Goal: Task Accomplishment & Management: Use online tool/utility

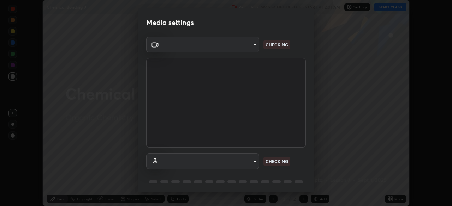
scroll to position [25, 0]
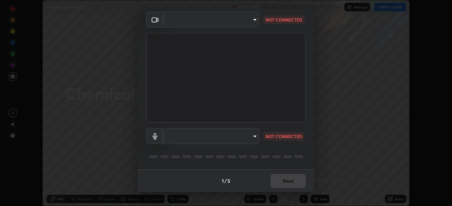
type input "d64d47ec9df49bf16df3be139c80778ada659e70263b5e9972ae33db9fa5459d"
type input "51a22c1431b769a8bb8d408626adf62a2672edeebd2159a8188921bb0d946e59"
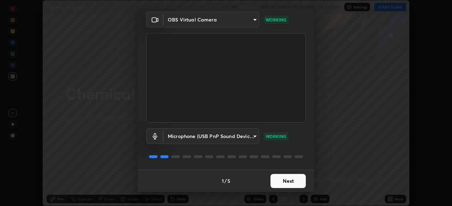
click at [284, 184] on button "Next" at bounding box center [287, 181] width 35 height 14
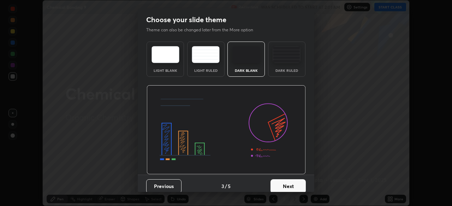
click at [284, 183] on button "Next" at bounding box center [287, 187] width 35 height 14
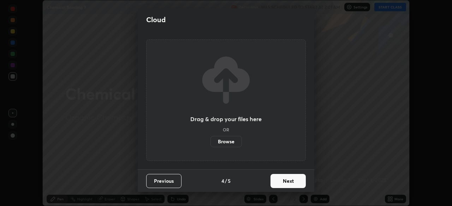
click at [283, 185] on button "Next" at bounding box center [287, 181] width 35 height 14
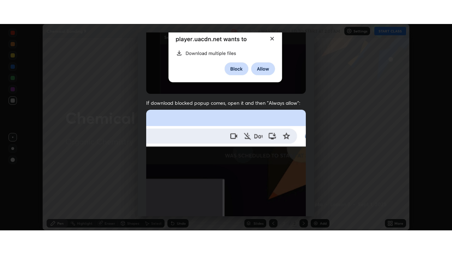
scroll to position [169, 0]
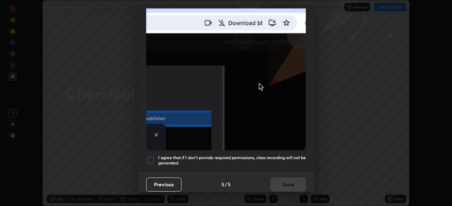
click at [150, 156] on div at bounding box center [150, 160] width 8 height 8
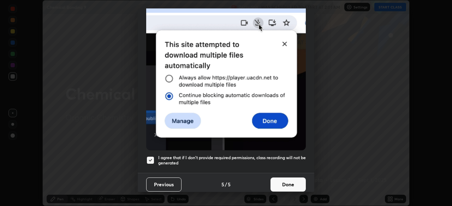
click at [288, 185] on button "Done" at bounding box center [287, 185] width 35 height 14
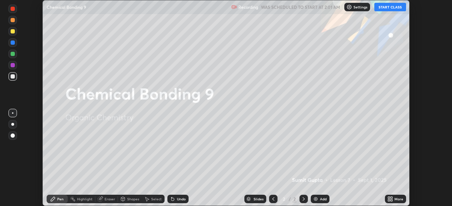
click at [392, 7] on button "START CLASS" at bounding box center [390, 7] width 32 height 8
click at [391, 200] on icon at bounding box center [391, 201] width 2 height 2
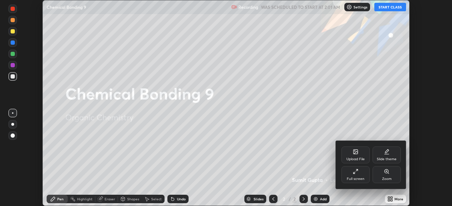
click at [353, 175] on div "Full screen" at bounding box center [355, 175] width 28 height 17
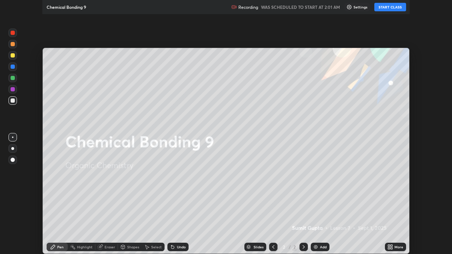
scroll to position [254, 452]
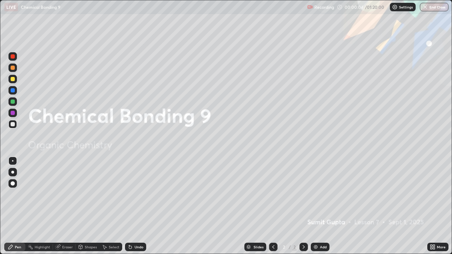
click at [321, 206] on div "Add" at bounding box center [323, 247] width 7 height 4
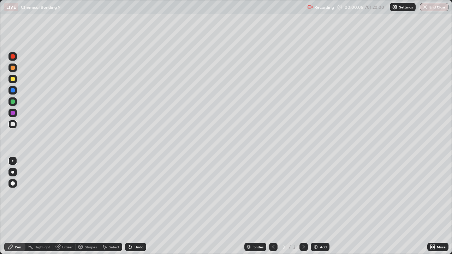
click at [16, 206] on div "Pen" at bounding box center [14, 247] width 21 height 8
click at [13, 176] on div at bounding box center [12, 172] width 8 height 8
click at [11, 90] on div at bounding box center [13, 90] width 4 height 4
click at [13, 79] on div at bounding box center [13, 79] width 4 height 4
click at [13, 172] on div at bounding box center [12, 172] width 3 height 3
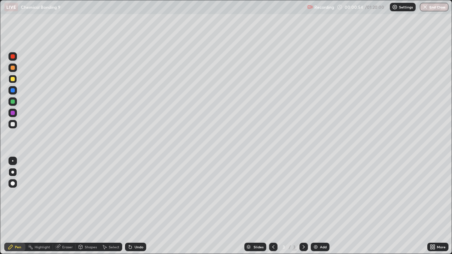
click at [13, 78] on div at bounding box center [13, 79] width 4 height 4
click at [12, 169] on div at bounding box center [12, 172] width 8 height 8
click at [11, 80] on div at bounding box center [13, 79] width 4 height 4
click at [272, 206] on icon at bounding box center [273, 247] width 6 height 6
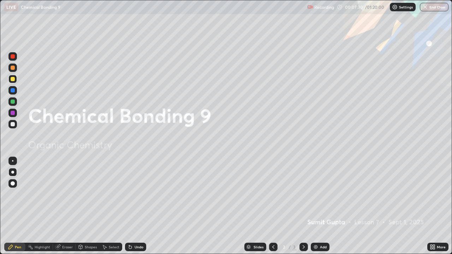
click at [319, 206] on div "Add" at bounding box center [319, 247] width 19 height 8
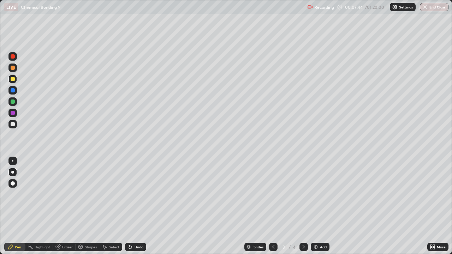
click at [272, 206] on icon at bounding box center [273, 247] width 6 height 6
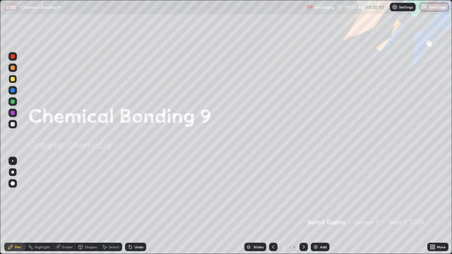
click at [303, 206] on icon at bounding box center [304, 247] width 6 height 6
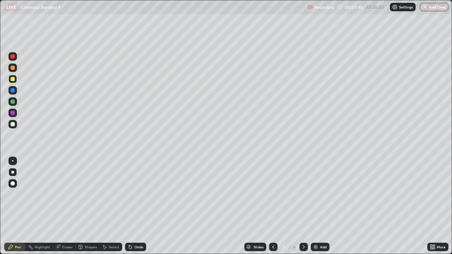
click at [303, 206] on icon at bounding box center [304, 247] width 6 height 6
click at [12, 77] on div at bounding box center [13, 79] width 4 height 4
click at [13, 79] on div at bounding box center [13, 79] width 4 height 4
click at [13, 123] on div at bounding box center [13, 124] width 4 height 4
click at [14, 80] on div at bounding box center [13, 79] width 4 height 4
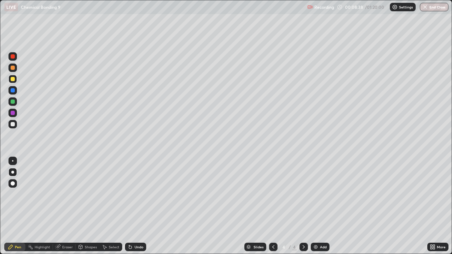
click at [13, 123] on div at bounding box center [13, 124] width 4 height 4
click at [12, 91] on div at bounding box center [13, 90] width 4 height 4
click at [129, 206] on icon at bounding box center [130, 247] width 3 height 3
click at [134, 206] on div "Undo" at bounding box center [138, 247] width 9 height 4
click at [132, 206] on div "Undo" at bounding box center [135, 247] width 21 height 8
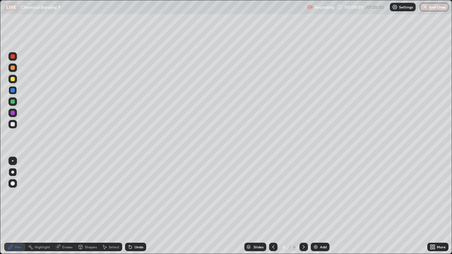
click at [12, 124] on div at bounding box center [13, 124] width 4 height 4
click at [12, 87] on div at bounding box center [12, 90] width 8 height 8
click at [13, 124] on div at bounding box center [13, 124] width 4 height 4
click at [129, 206] on icon at bounding box center [130, 247] width 3 height 3
click at [315, 206] on div "Add" at bounding box center [319, 247] width 19 height 8
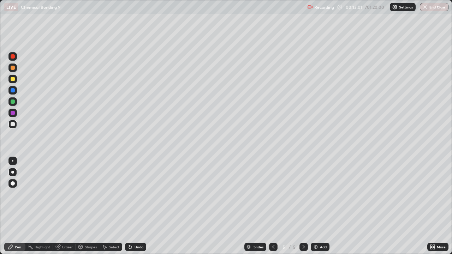
click at [11, 78] on div at bounding box center [13, 79] width 4 height 4
click at [12, 126] on div at bounding box center [13, 124] width 4 height 4
click at [10, 78] on div at bounding box center [12, 79] width 8 height 8
click at [11, 123] on div at bounding box center [13, 124] width 4 height 4
click at [322, 206] on div "Add" at bounding box center [323, 247] width 7 height 4
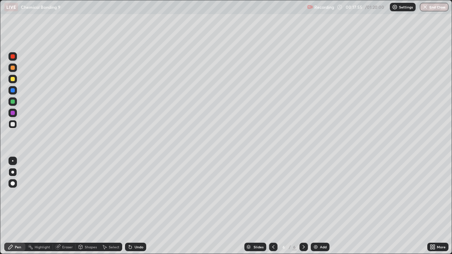
click at [13, 125] on div at bounding box center [13, 124] width 4 height 4
click at [13, 113] on div at bounding box center [13, 113] width 4 height 4
click at [13, 69] on div at bounding box center [13, 68] width 4 height 4
click at [135, 206] on div "Undo" at bounding box center [135, 247] width 21 height 8
click at [137, 206] on div "Undo" at bounding box center [135, 247] width 21 height 8
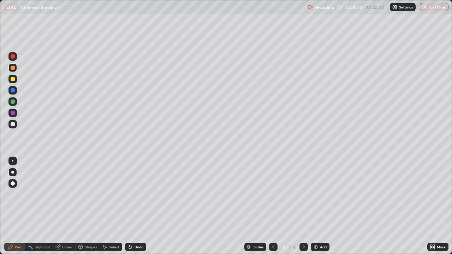
click at [12, 105] on div at bounding box center [12, 101] width 8 height 8
click at [12, 124] on div at bounding box center [13, 124] width 4 height 4
click at [14, 78] on div at bounding box center [13, 79] width 4 height 4
click at [14, 122] on div at bounding box center [12, 124] width 8 height 8
click at [13, 82] on div at bounding box center [12, 79] width 8 height 8
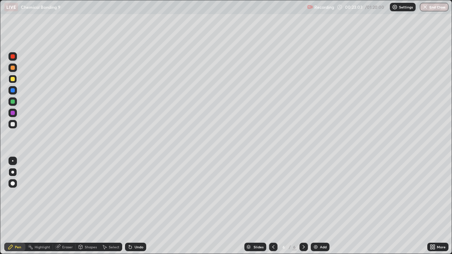
click at [14, 114] on div at bounding box center [13, 113] width 4 height 4
click at [12, 126] on div at bounding box center [13, 124] width 4 height 4
click at [11, 111] on div at bounding box center [13, 113] width 4 height 4
click at [10, 101] on div at bounding box center [12, 101] width 8 height 8
click at [313, 206] on img at bounding box center [316, 247] width 6 height 6
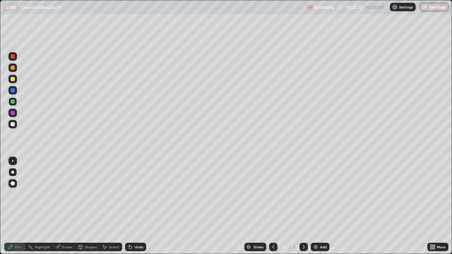
click at [11, 83] on div at bounding box center [12, 79] width 8 height 8
click at [13, 91] on div at bounding box center [13, 90] width 4 height 4
click at [13, 125] on div at bounding box center [13, 124] width 4 height 4
click at [13, 109] on div at bounding box center [12, 113] width 8 height 8
click at [14, 169] on div at bounding box center [12, 172] width 8 height 8
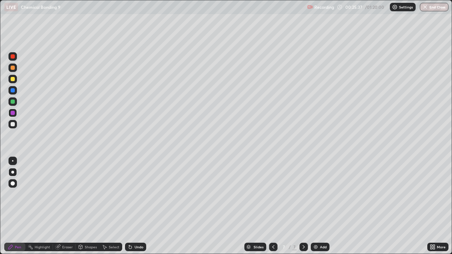
click at [11, 79] on div at bounding box center [13, 79] width 4 height 4
click at [13, 120] on div at bounding box center [12, 124] width 8 height 8
click at [12, 76] on div at bounding box center [12, 79] width 8 height 8
click at [16, 126] on div at bounding box center [12, 124] width 8 height 8
click at [16, 122] on div at bounding box center [12, 124] width 8 height 8
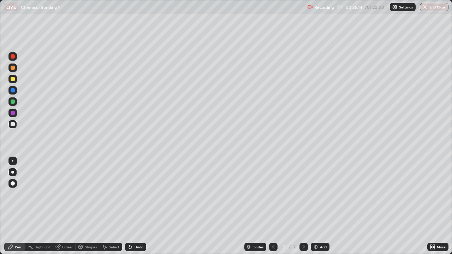
click at [13, 76] on div at bounding box center [12, 79] width 8 height 8
click at [12, 122] on div at bounding box center [13, 124] width 4 height 4
click at [13, 101] on div at bounding box center [13, 101] width 4 height 4
click at [13, 125] on div at bounding box center [13, 124] width 4 height 4
click at [16, 112] on div at bounding box center [12, 113] width 8 height 8
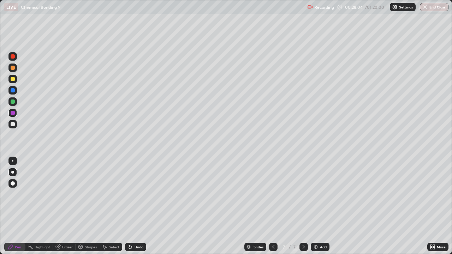
click at [137, 206] on div "Undo" at bounding box center [138, 247] width 9 height 4
click at [315, 206] on img at bounding box center [316, 247] width 6 height 6
click at [13, 115] on div at bounding box center [12, 113] width 8 height 8
click at [14, 125] on div at bounding box center [13, 124] width 4 height 4
click at [14, 68] on div at bounding box center [13, 68] width 4 height 4
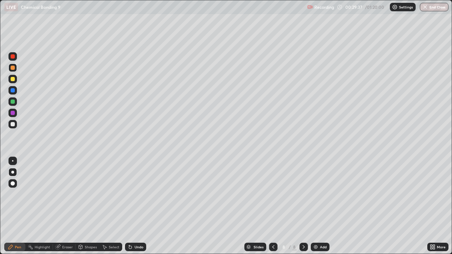
click at [13, 123] on div at bounding box center [13, 124] width 4 height 4
click at [13, 112] on div at bounding box center [13, 113] width 4 height 4
click at [13, 80] on div at bounding box center [13, 79] width 4 height 4
click at [13, 123] on div at bounding box center [13, 124] width 4 height 4
click at [132, 206] on div "Undo" at bounding box center [135, 247] width 21 height 8
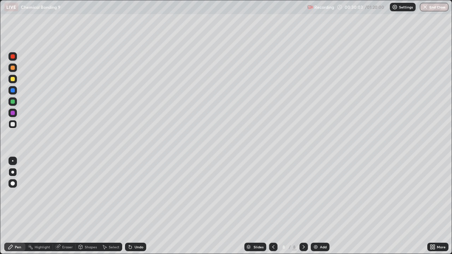
click at [134, 206] on div "Undo" at bounding box center [138, 247] width 9 height 4
click at [131, 206] on icon at bounding box center [130, 247] width 6 height 6
click at [134, 206] on div "Undo" at bounding box center [135, 247] width 21 height 8
click at [133, 206] on div "Undo" at bounding box center [135, 247] width 21 height 8
click at [132, 206] on div "Undo" at bounding box center [135, 247] width 21 height 8
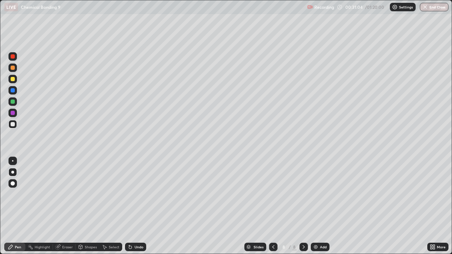
click at [16, 88] on div at bounding box center [12, 90] width 8 height 8
click at [13, 79] on div at bounding box center [13, 79] width 4 height 4
click at [16, 114] on div at bounding box center [12, 113] width 8 height 8
click at [302, 206] on icon at bounding box center [304, 247] width 6 height 6
click at [319, 206] on div "Add" at bounding box center [319, 247] width 19 height 8
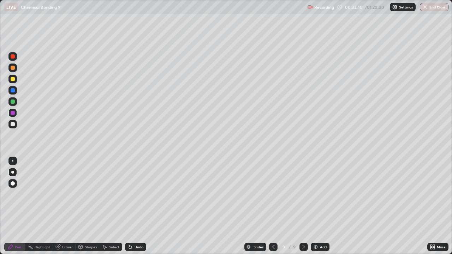
click at [271, 206] on icon at bounding box center [273, 247] width 6 height 6
click at [15, 124] on div at bounding box center [12, 124] width 8 height 8
click at [302, 206] on div at bounding box center [303, 247] width 8 height 14
click at [318, 206] on div "Add" at bounding box center [319, 247] width 19 height 8
click at [13, 79] on div at bounding box center [13, 79] width 4 height 4
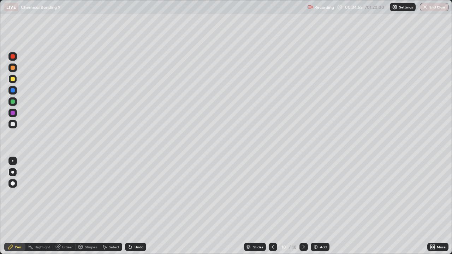
click at [272, 206] on icon at bounding box center [273, 247] width 6 height 6
click at [269, 206] on div at bounding box center [272, 247] width 8 height 8
click at [303, 206] on icon at bounding box center [304, 247] width 6 height 6
click at [306, 206] on icon at bounding box center [304, 247] width 6 height 6
click at [306, 206] on div at bounding box center [303, 247] width 8 height 8
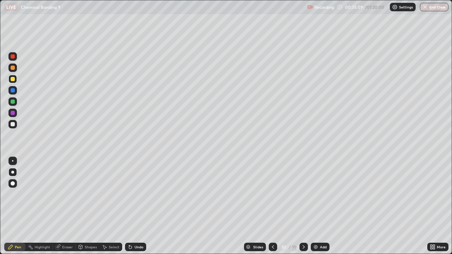
click at [13, 82] on div at bounding box center [12, 79] width 8 height 8
click at [14, 122] on div at bounding box center [13, 124] width 4 height 4
click at [12, 79] on div at bounding box center [13, 79] width 4 height 4
click at [131, 206] on icon at bounding box center [130, 247] width 6 height 6
click at [13, 123] on div at bounding box center [13, 124] width 4 height 4
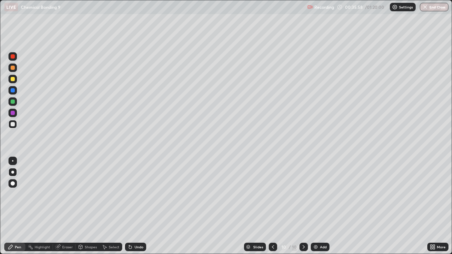
click at [17, 113] on div at bounding box center [12, 113] width 8 height 8
click at [12, 121] on div at bounding box center [12, 124] width 8 height 8
click at [12, 123] on div at bounding box center [13, 124] width 4 height 4
click at [134, 206] on div "Undo" at bounding box center [138, 247] width 9 height 4
click at [14, 89] on div at bounding box center [13, 90] width 4 height 4
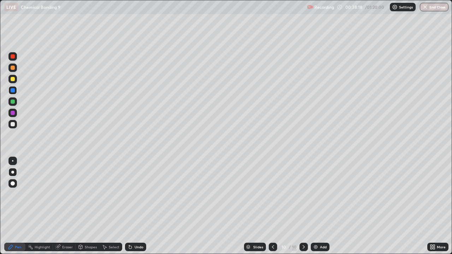
click at [13, 101] on div at bounding box center [13, 101] width 4 height 4
click at [13, 122] on div at bounding box center [13, 124] width 4 height 4
click at [12, 66] on div at bounding box center [13, 68] width 4 height 4
click at [318, 206] on div "Add" at bounding box center [319, 247] width 19 height 8
click at [12, 125] on div at bounding box center [13, 124] width 4 height 4
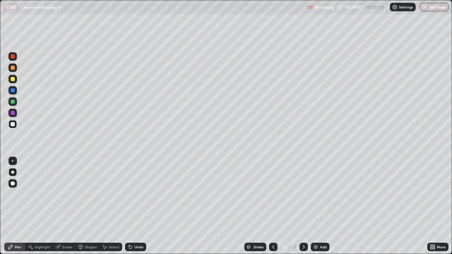
click at [13, 172] on div at bounding box center [12, 172] width 3 height 3
click at [12, 79] on div at bounding box center [13, 79] width 4 height 4
click at [22, 206] on div "Pen" at bounding box center [14, 247] width 21 height 8
click at [11, 82] on div at bounding box center [12, 79] width 8 height 8
click at [14, 126] on div at bounding box center [12, 124] width 8 height 8
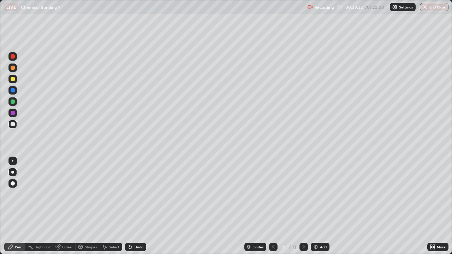
click at [11, 78] on div at bounding box center [13, 79] width 4 height 4
click at [12, 124] on div at bounding box center [13, 124] width 4 height 4
click at [13, 90] on div at bounding box center [13, 90] width 4 height 4
click at [13, 78] on div at bounding box center [13, 79] width 4 height 4
click at [12, 121] on div at bounding box center [12, 124] width 8 height 8
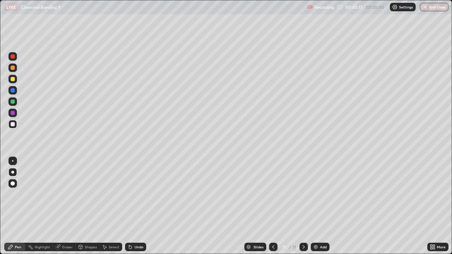
click at [133, 206] on div "Undo" at bounding box center [135, 247] width 21 height 8
click at [320, 206] on div "Add" at bounding box center [319, 247] width 19 height 8
click at [13, 124] on div at bounding box center [13, 124] width 4 height 4
click at [14, 86] on div at bounding box center [12, 90] width 8 height 8
click at [13, 79] on div at bounding box center [13, 79] width 4 height 4
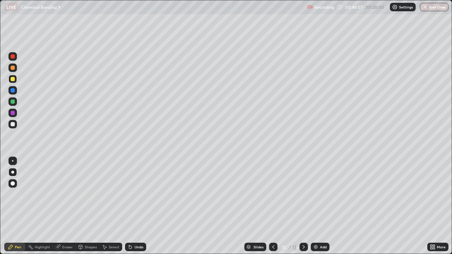
click at [12, 104] on div at bounding box center [12, 101] width 8 height 8
click at [12, 128] on div at bounding box center [12, 124] width 8 height 8
click at [12, 80] on div at bounding box center [13, 79] width 4 height 4
click at [11, 124] on div at bounding box center [13, 124] width 4 height 4
click at [13, 80] on div at bounding box center [13, 79] width 4 height 4
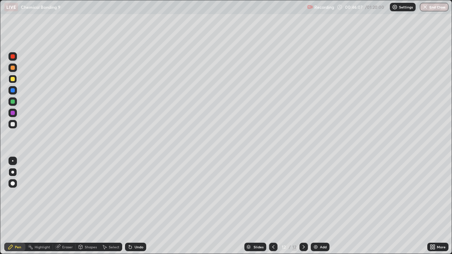
click at [13, 126] on div at bounding box center [13, 124] width 4 height 4
click at [326, 206] on div "Add" at bounding box center [319, 247] width 19 height 8
click at [11, 81] on div at bounding box center [13, 79] width 4 height 4
click at [272, 206] on icon at bounding box center [273, 247] width 6 height 6
click at [303, 206] on div at bounding box center [303, 247] width 8 height 8
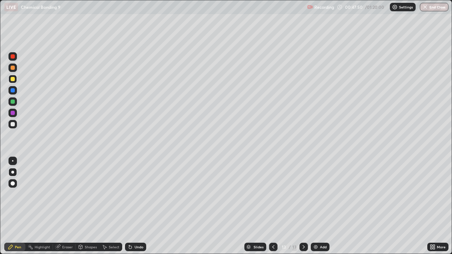
click at [303, 206] on icon at bounding box center [304, 247] width 6 height 6
click at [272, 206] on icon at bounding box center [273, 247] width 6 height 6
click at [299, 206] on div at bounding box center [303, 247] width 8 height 8
click at [13, 80] on div at bounding box center [13, 79] width 4 height 4
click at [13, 123] on div at bounding box center [13, 124] width 4 height 4
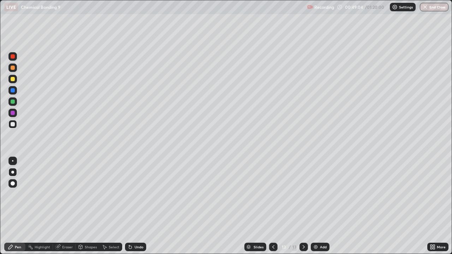
click at [15, 80] on div at bounding box center [12, 79] width 8 height 8
click at [132, 206] on div "Undo" at bounding box center [135, 247] width 21 height 8
click at [130, 206] on icon at bounding box center [130, 247] width 3 height 3
click at [129, 206] on icon at bounding box center [130, 247] width 3 height 3
click at [132, 206] on icon at bounding box center [130, 247] width 6 height 6
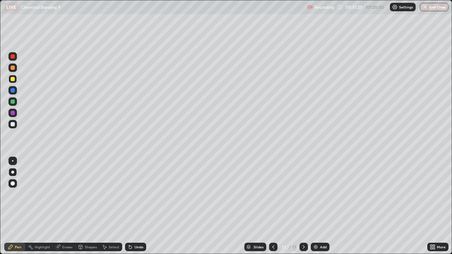
click at [140, 206] on div "Undo" at bounding box center [138, 247] width 9 height 4
click at [303, 206] on icon at bounding box center [304, 247] width 6 height 6
click at [323, 206] on div "Add" at bounding box center [319, 247] width 19 height 8
click at [13, 124] on div at bounding box center [13, 124] width 4 height 4
click at [129, 206] on icon at bounding box center [130, 247] width 3 height 3
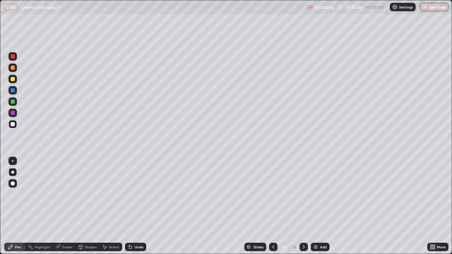
click at [130, 206] on icon at bounding box center [130, 247] width 3 height 3
click at [132, 206] on div "Undo" at bounding box center [135, 247] width 21 height 8
click at [11, 68] on div at bounding box center [13, 68] width 4 height 4
click at [134, 206] on div "Undo" at bounding box center [135, 247] width 21 height 8
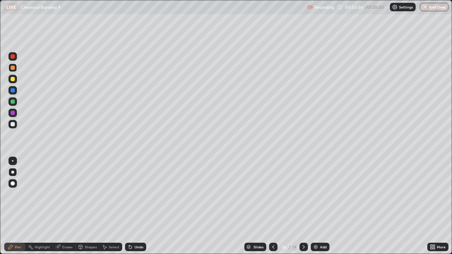
click at [16, 124] on div at bounding box center [12, 124] width 8 height 8
click at [13, 71] on div at bounding box center [12, 68] width 8 height 8
click at [8, 65] on div at bounding box center [12, 68] width 8 height 8
click at [13, 68] on div at bounding box center [13, 68] width 4 height 4
click at [133, 206] on div "Undo" at bounding box center [135, 247] width 21 height 8
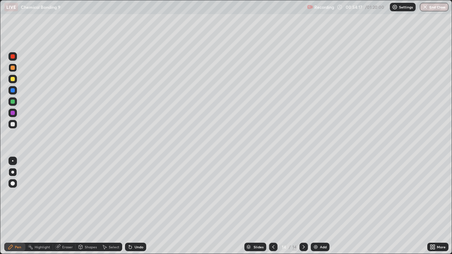
click at [14, 126] on div at bounding box center [13, 124] width 4 height 4
click at [10, 121] on div at bounding box center [12, 124] width 8 height 8
click at [13, 80] on div at bounding box center [13, 79] width 4 height 4
click at [12, 125] on div at bounding box center [13, 124] width 4 height 4
click at [135, 206] on div "Undo" at bounding box center [135, 247] width 21 height 8
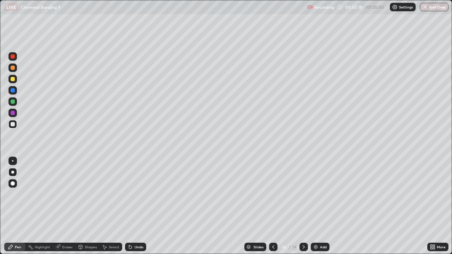
click at [13, 79] on div at bounding box center [13, 79] width 4 height 4
click at [16, 125] on div at bounding box center [12, 124] width 8 height 8
click at [11, 79] on div at bounding box center [13, 79] width 4 height 4
click at [12, 124] on div at bounding box center [13, 124] width 4 height 4
click at [12, 80] on div at bounding box center [13, 79] width 4 height 4
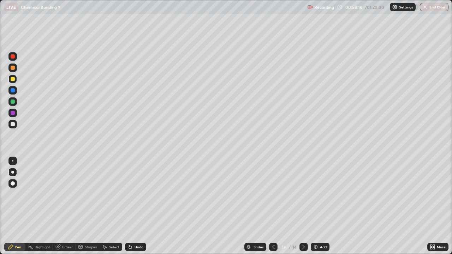
click at [319, 206] on div "Add" at bounding box center [319, 247] width 19 height 8
click at [13, 123] on div at bounding box center [13, 124] width 4 height 4
click at [271, 206] on icon at bounding box center [273, 247] width 6 height 6
click at [299, 206] on div at bounding box center [303, 247] width 8 height 14
click at [11, 79] on div at bounding box center [13, 79] width 4 height 4
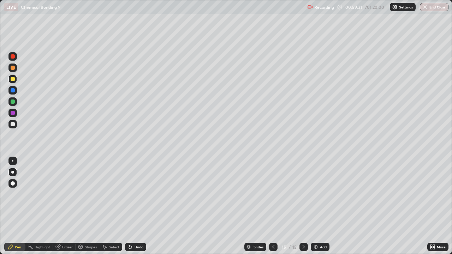
click at [13, 124] on div at bounding box center [13, 124] width 4 height 4
click at [13, 78] on div at bounding box center [13, 79] width 4 height 4
click at [14, 126] on div at bounding box center [13, 124] width 4 height 4
click at [15, 79] on div at bounding box center [12, 79] width 8 height 8
click at [11, 124] on div at bounding box center [13, 124] width 4 height 4
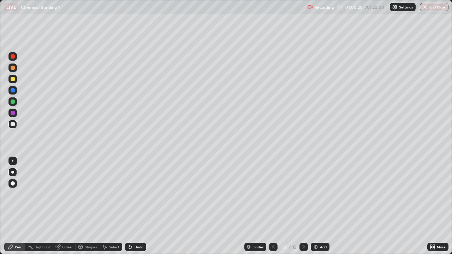
click at [12, 80] on div at bounding box center [13, 79] width 4 height 4
click at [14, 66] on div at bounding box center [13, 68] width 4 height 4
click at [63, 206] on div "Eraser" at bounding box center [64, 247] width 23 height 8
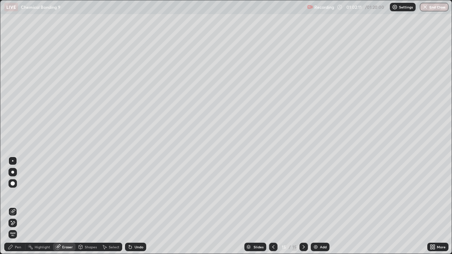
click at [324, 206] on div "Add" at bounding box center [323, 247] width 7 height 4
click at [13, 206] on div "Pen" at bounding box center [14, 247] width 21 height 8
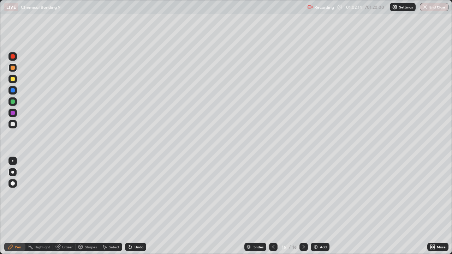
click at [13, 78] on div at bounding box center [13, 79] width 4 height 4
click at [11, 125] on div at bounding box center [13, 124] width 4 height 4
click at [133, 206] on div "Undo" at bounding box center [135, 247] width 21 height 8
click at [321, 206] on div "Add" at bounding box center [323, 247] width 7 height 4
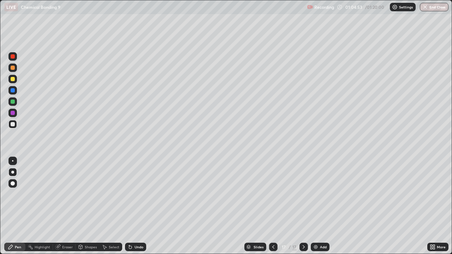
click at [15, 78] on div at bounding box center [12, 79] width 8 height 8
click at [13, 124] on div at bounding box center [13, 124] width 4 height 4
click at [11, 82] on div at bounding box center [12, 79] width 8 height 8
click at [132, 206] on div "Undo" at bounding box center [135, 247] width 21 height 8
click at [13, 123] on div at bounding box center [13, 124] width 4 height 4
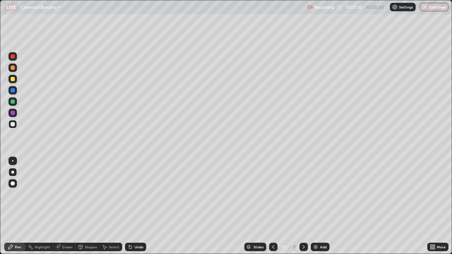
click at [12, 125] on div at bounding box center [13, 124] width 4 height 4
click at [13, 102] on div at bounding box center [13, 101] width 4 height 4
click at [13, 123] on div at bounding box center [13, 124] width 4 height 4
click at [12, 102] on div at bounding box center [13, 101] width 4 height 4
click at [14, 121] on div at bounding box center [12, 124] width 8 height 8
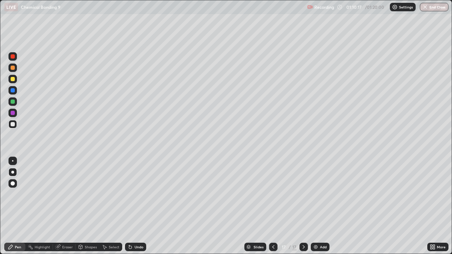
click at [316, 206] on img at bounding box center [316, 247] width 6 height 6
click at [13, 78] on div at bounding box center [13, 79] width 4 height 4
click at [11, 77] on div at bounding box center [12, 79] width 8 height 8
click at [13, 124] on div at bounding box center [13, 124] width 4 height 4
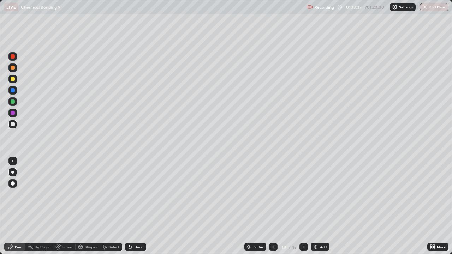
click at [320, 206] on div "Add" at bounding box center [323, 247] width 7 height 4
click at [12, 78] on div at bounding box center [13, 79] width 4 height 4
click at [13, 67] on div at bounding box center [13, 68] width 4 height 4
click at [13, 125] on div at bounding box center [13, 124] width 4 height 4
click at [138, 206] on div "Undo" at bounding box center [138, 247] width 9 height 4
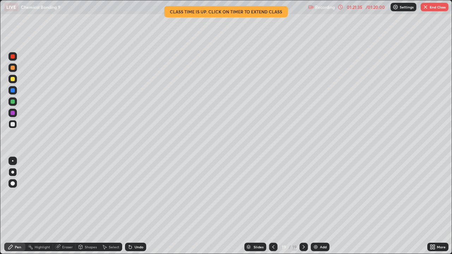
click at [16, 125] on div at bounding box center [12, 124] width 8 height 8
click at [12, 103] on div at bounding box center [13, 101] width 4 height 4
click at [10, 104] on div at bounding box center [12, 101] width 8 height 8
click at [353, 9] on div "01:22:04" at bounding box center [354, 7] width 20 height 4
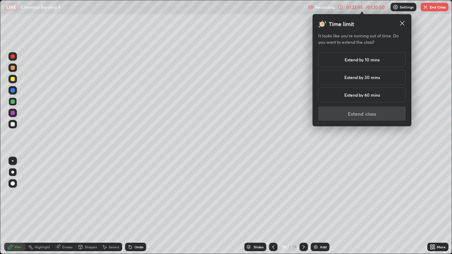
click at [358, 62] on h5 "Extend by 10 mins" at bounding box center [361, 59] width 35 height 6
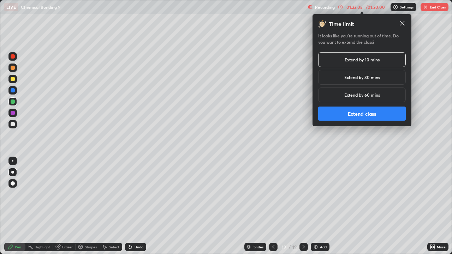
click at [350, 115] on button "Extend class" at bounding box center [362, 114] width 88 height 14
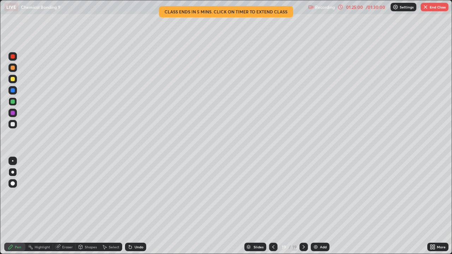
click at [435, 10] on button "End Class" at bounding box center [434, 7] width 28 height 8
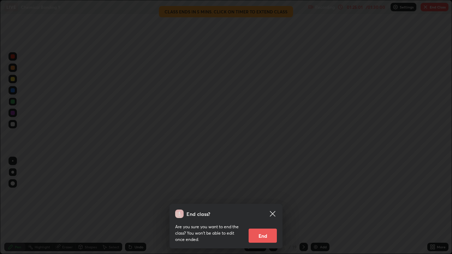
click at [264, 206] on button "End" at bounding box center [262, 236] width 28 height 14
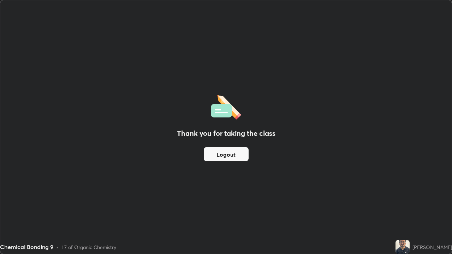
click at [234, 149] on button "Logout" at bounding box center [226, 154] width 45 height 14
